Goal: Transaction & Acquisition: Purchase product/service

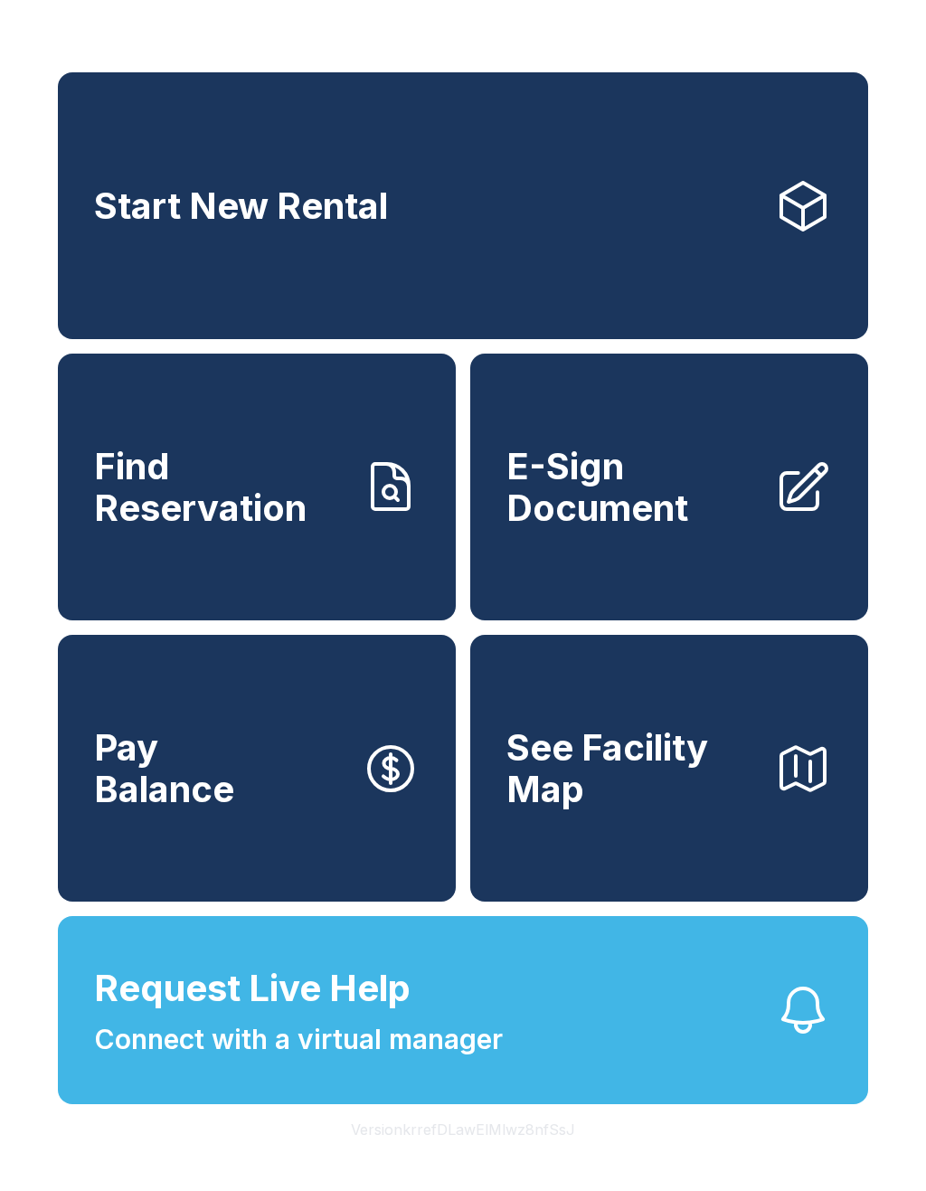
click at [705, 521] on span "E-Sign Document" at bounding box center [632, 487] width 253 height 82
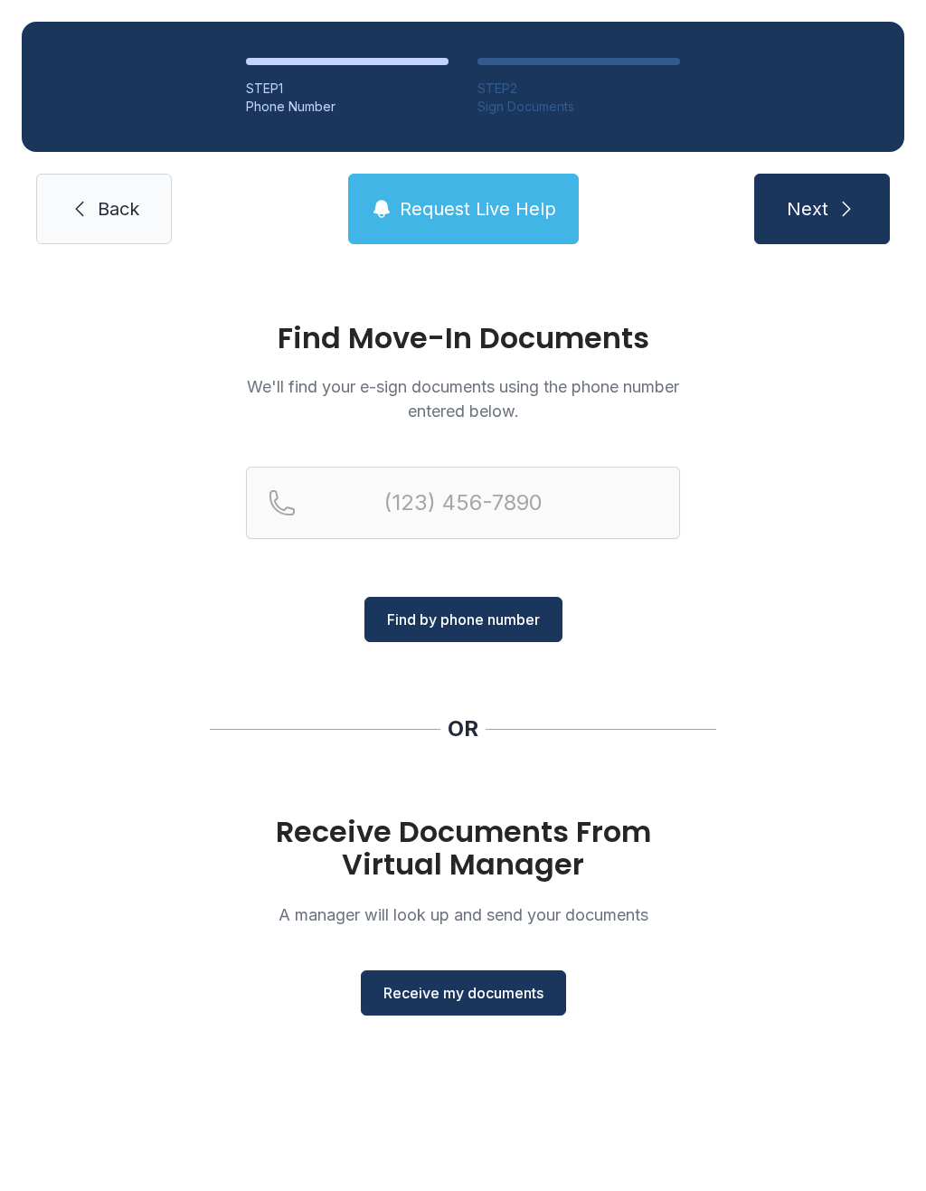
click at [130, 228] on link "Back" at bounding box center [104, 209] width 136 height 71
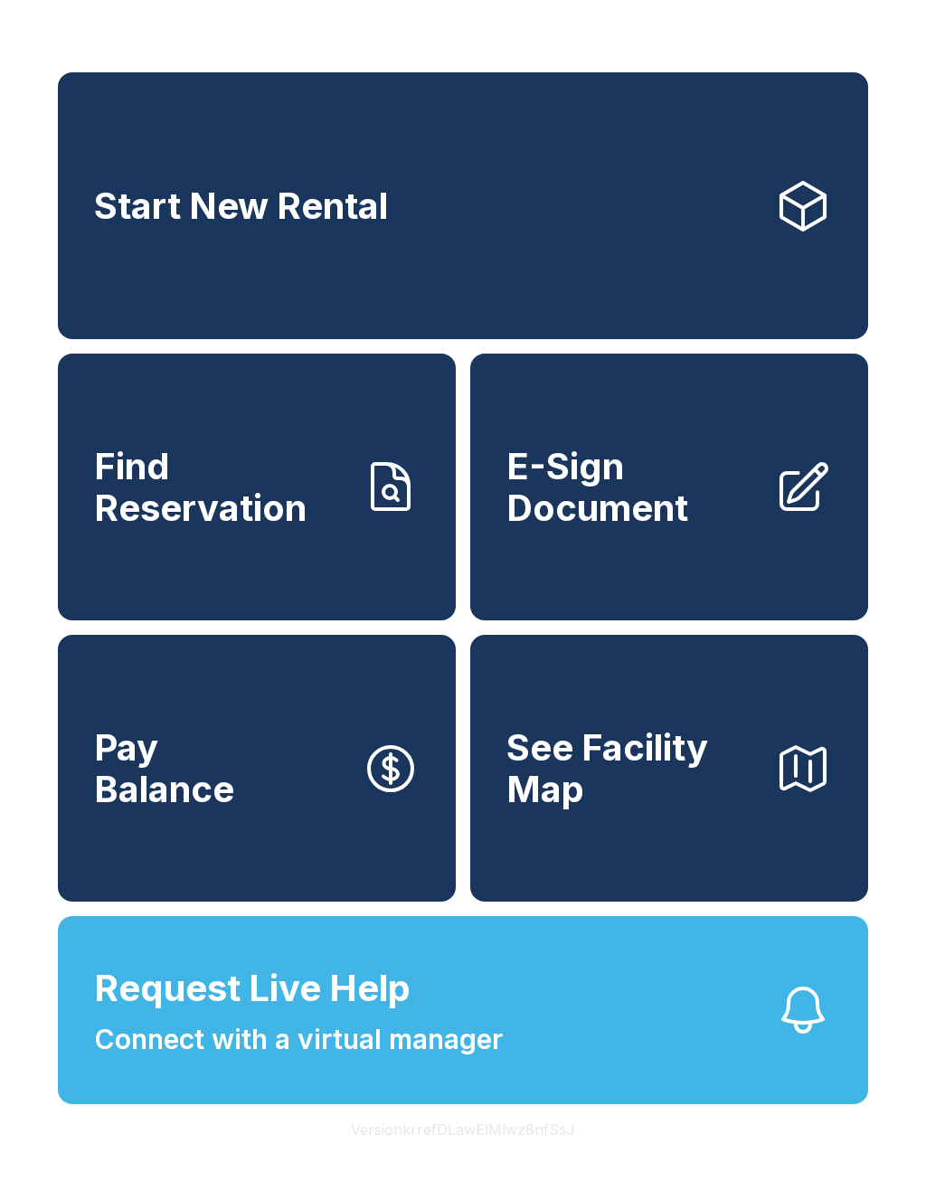
click at [487, 213] on link "Start New Rental" at bounding box center [463, 205] width 810 height 267
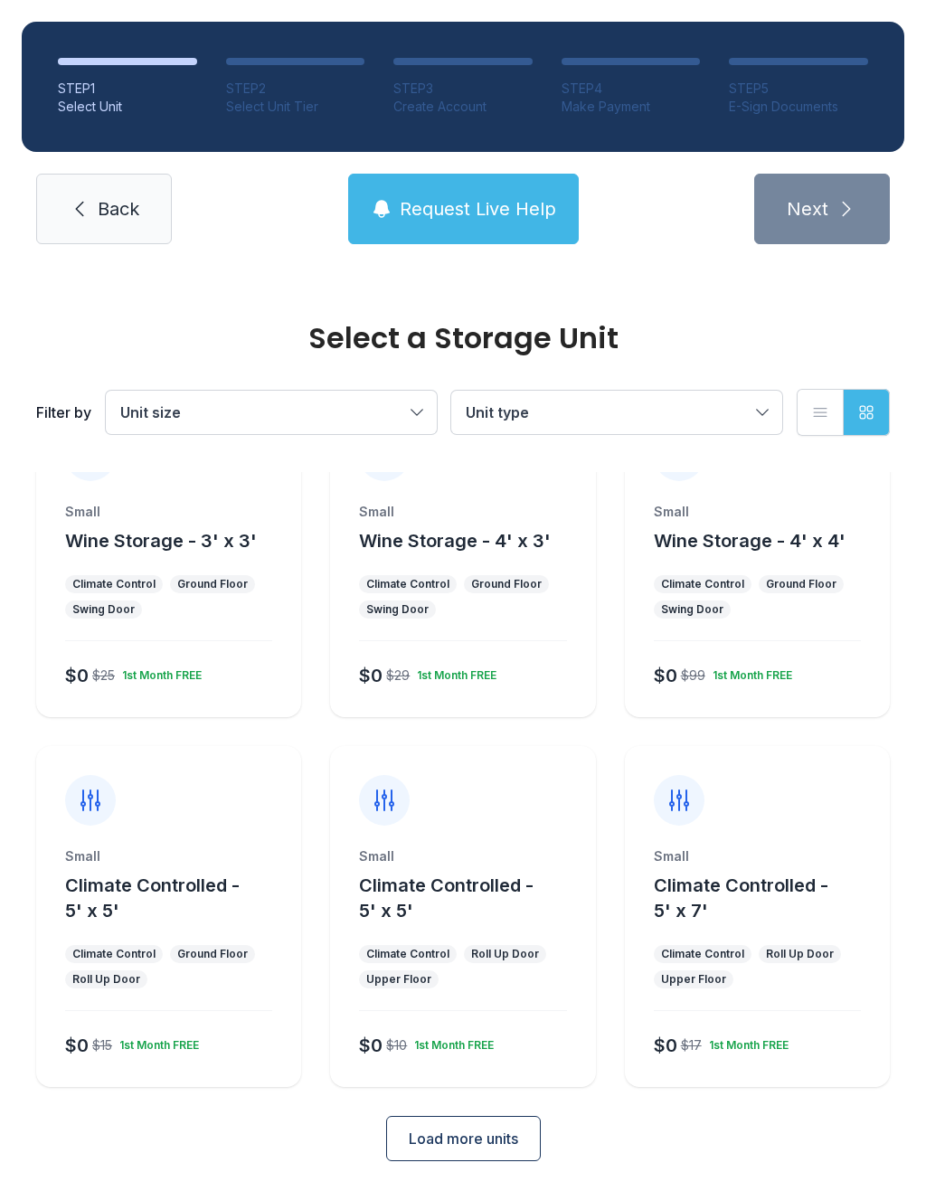
scroll to position [72, 0]
click at [505, 1143] on span "Load more units" at bounding box center [463, 1141] width 109 height 22
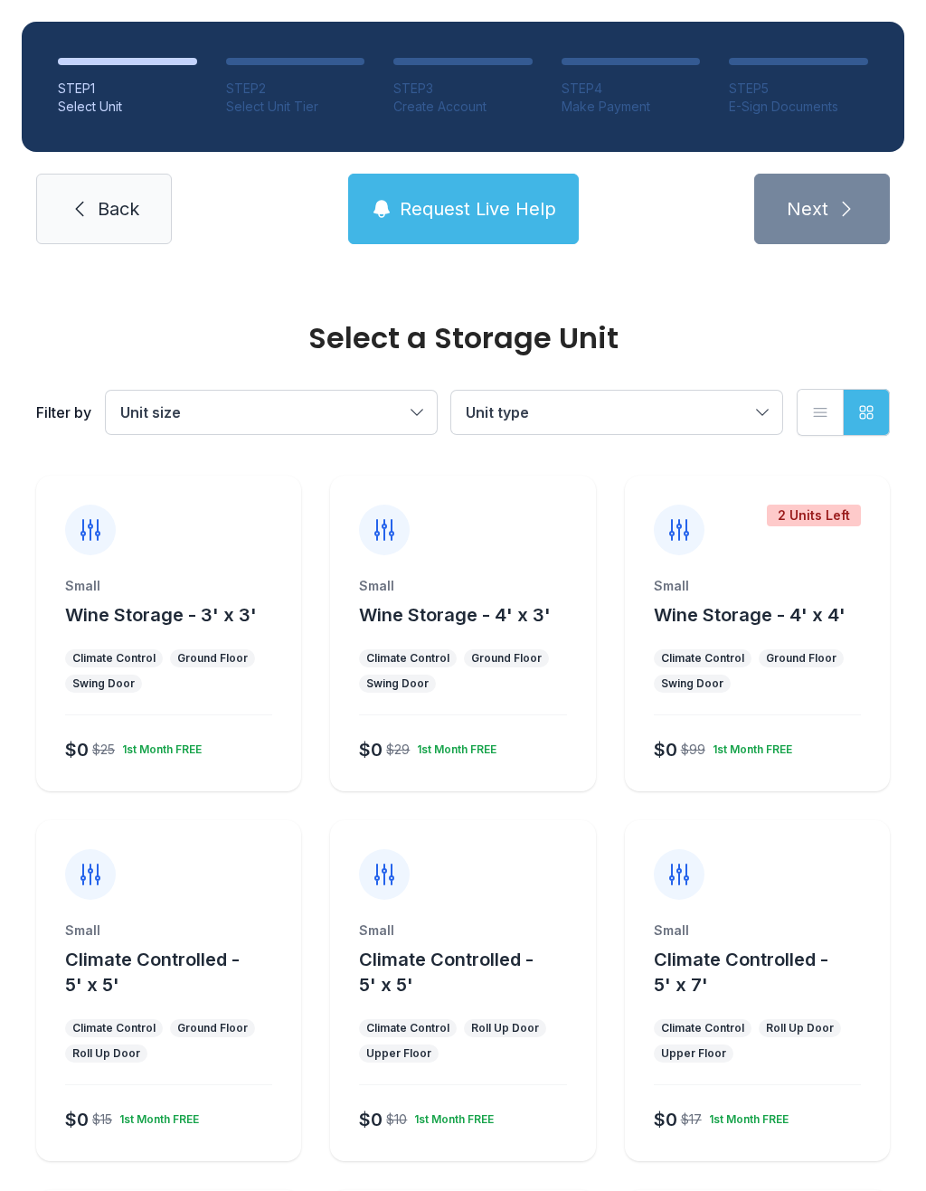
scroll to position [0, 0]
click at [137, 644] on div "Small Wine Storage - 3' x 3' Climate Control Ground Floor Swing Door $0 $25 1st…" at bounding box center [168, 684] width 265 height 214
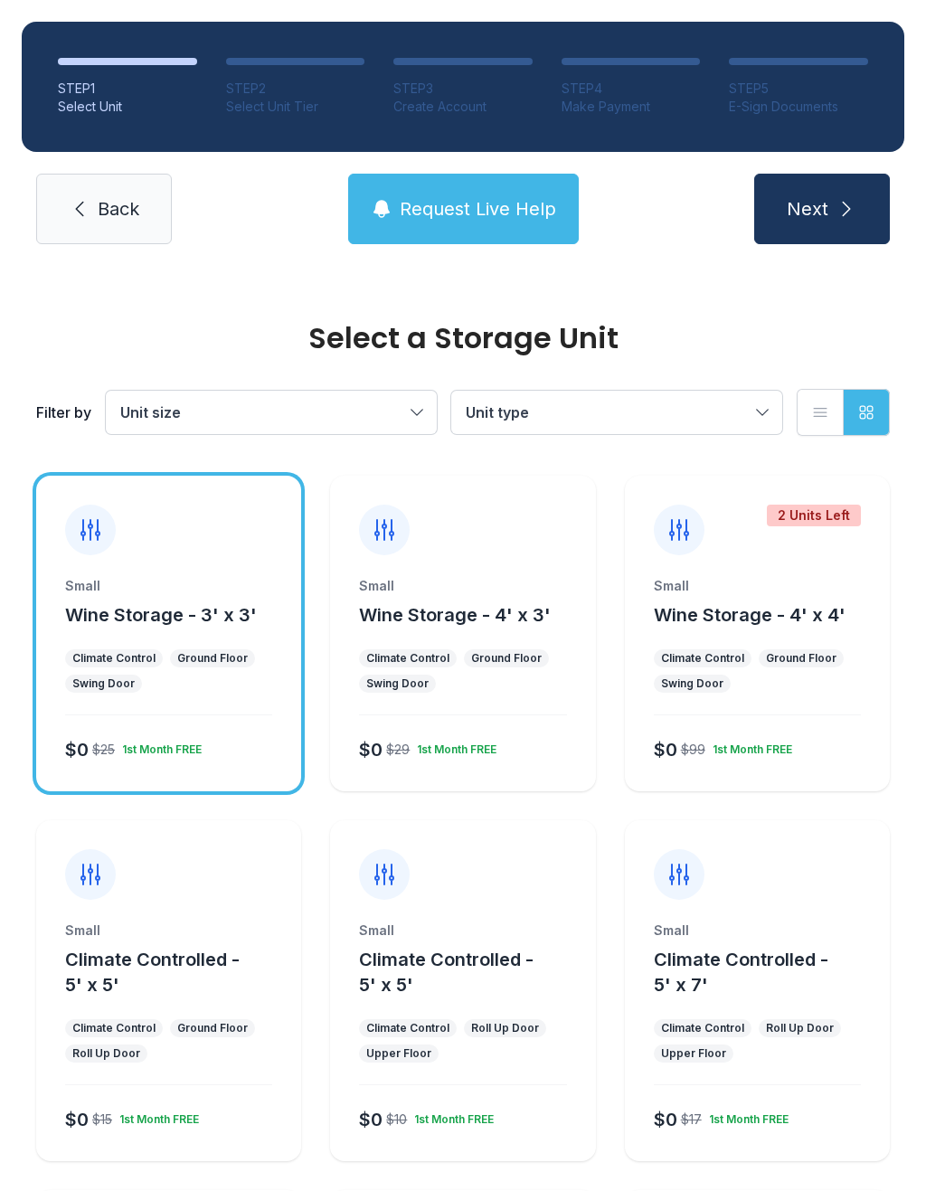
click at [793, 217] on span "Next" at bounding box center [808, 208] width 42 height 25
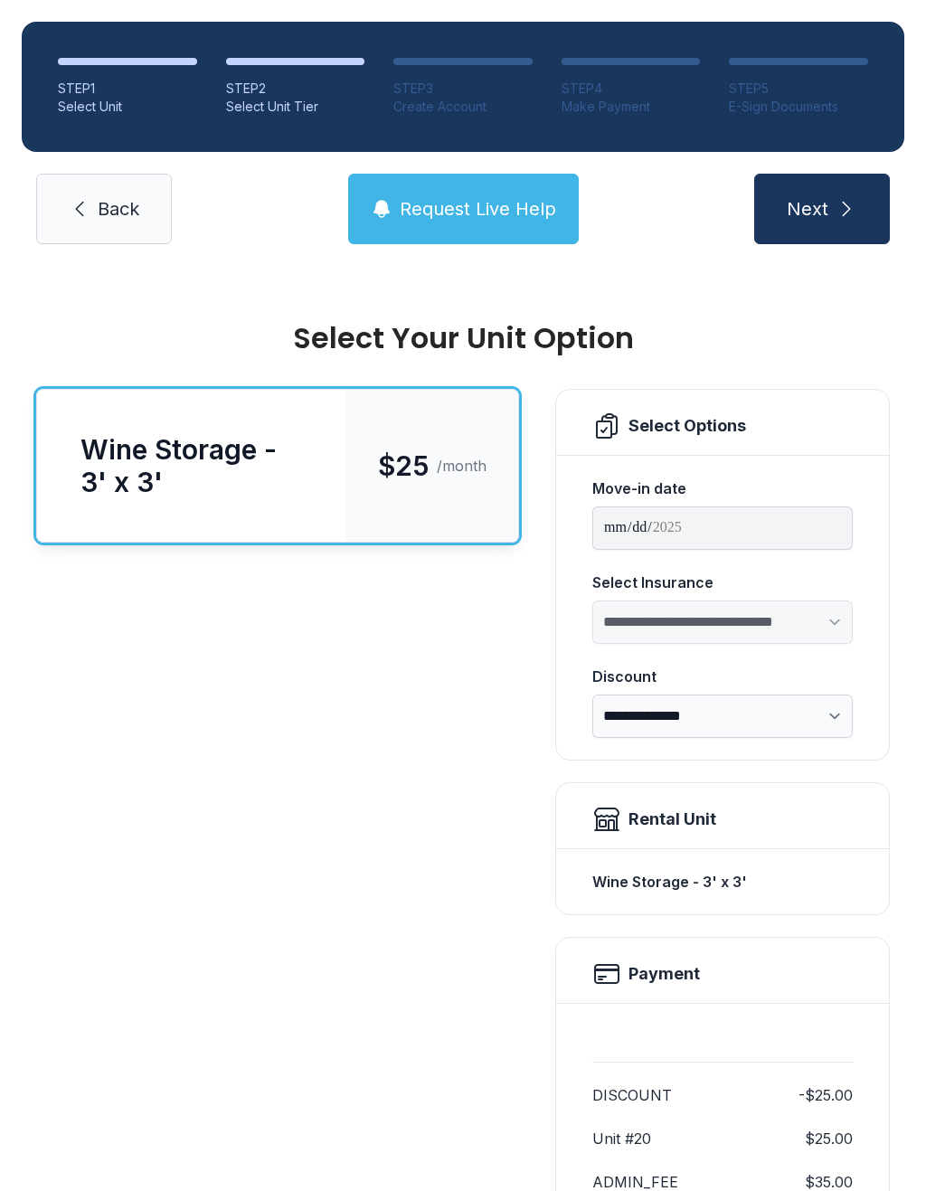
click at [837, 219] on icon "submit" at bounding box center [847, 209] width 22 height 22
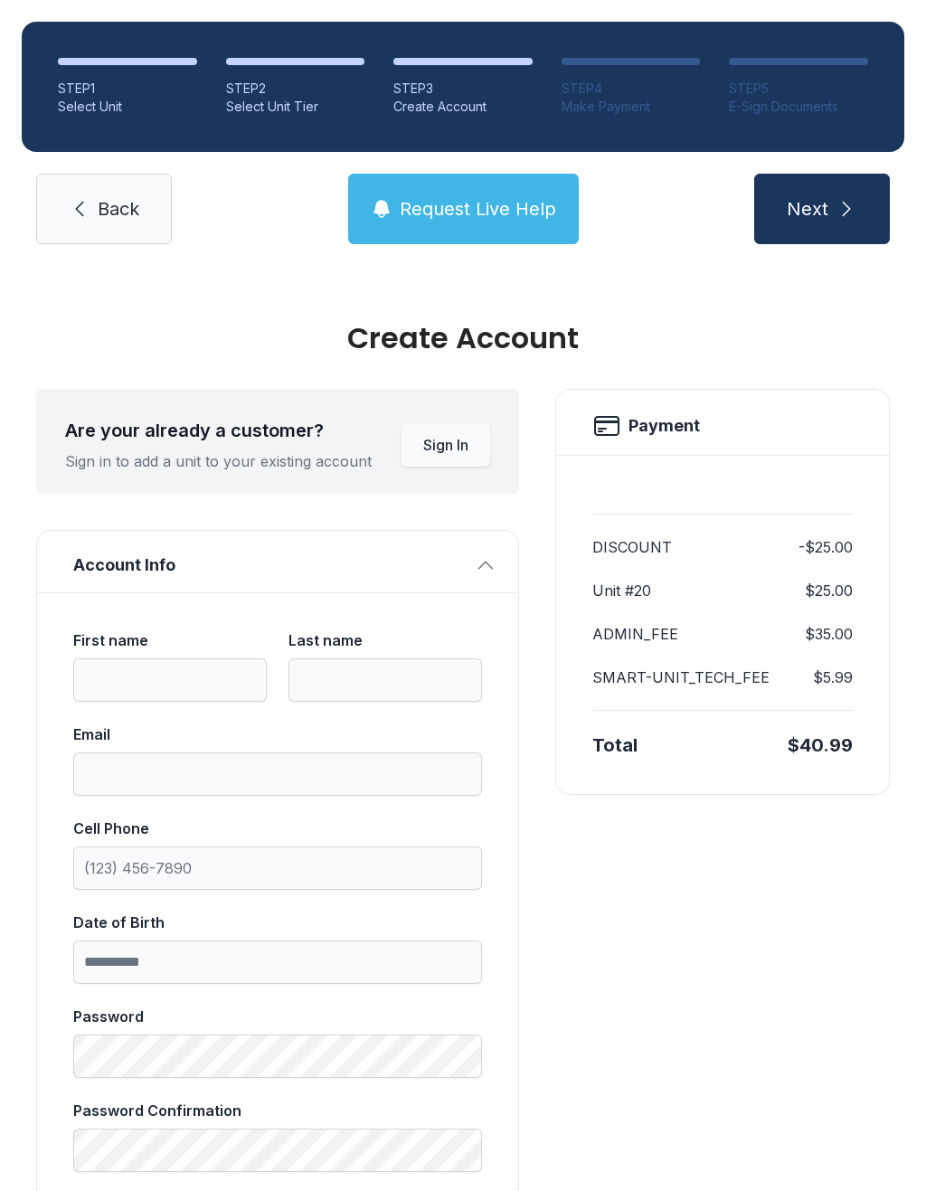
scroll to position [-39, 0]
click at [849, 174] on button "Next" at bounding box center [822, 209] width 136 height 71
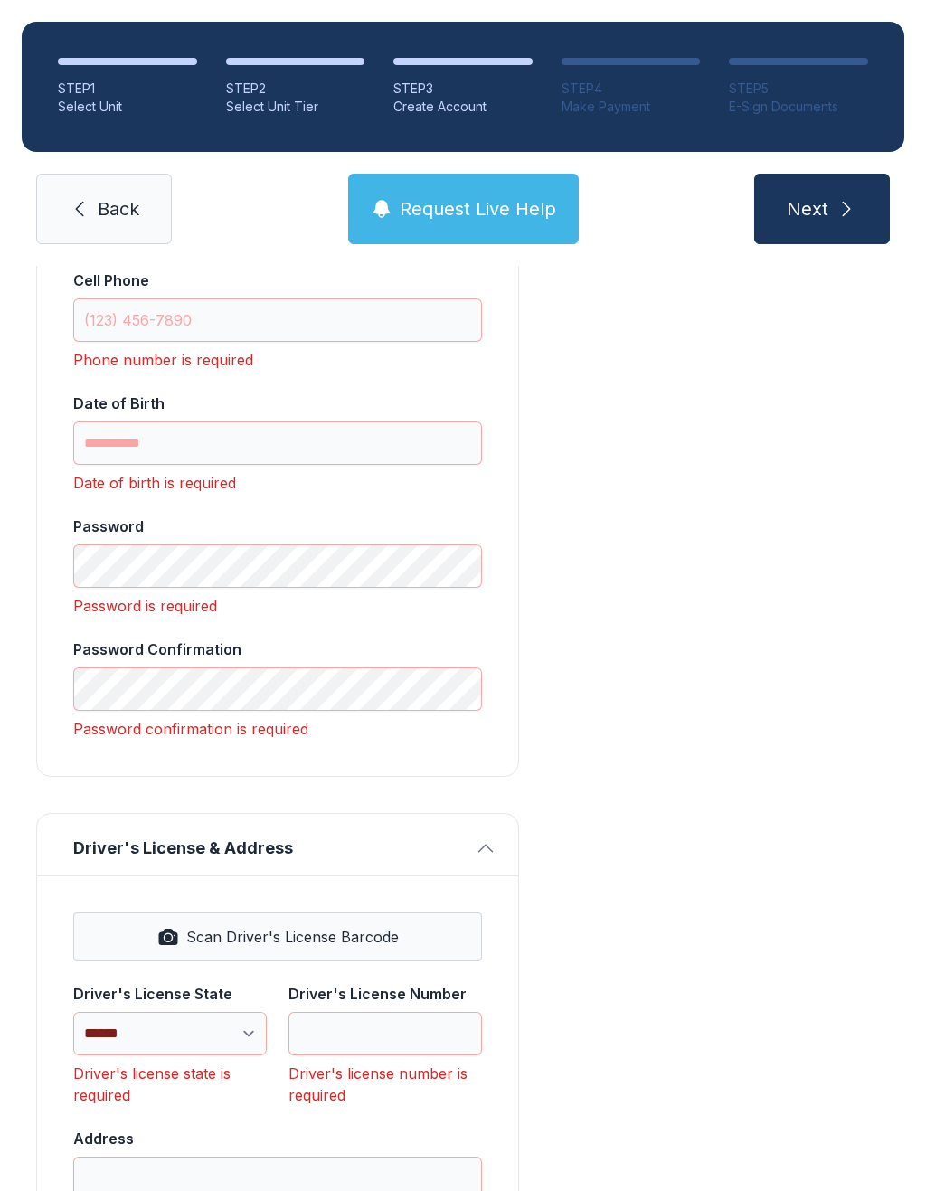
scroll to position [607, 0]
